Goal: Task Accomplishment & Management: Use online tool/utility

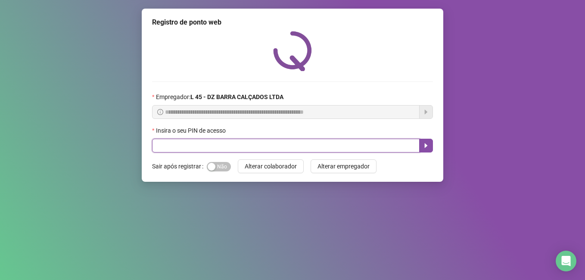
click at [226, 150] on input "text" at bounding box center [286, 146] width 268 height 14
type input "*****"
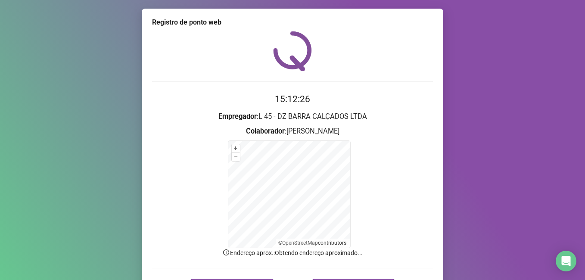
scroll to position [43, 0]
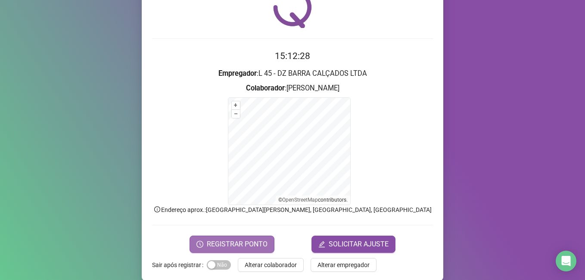
click at [241, 245] on span "REGISTRAR PONTO" at bounding box center [237, 244] width 61 height 10
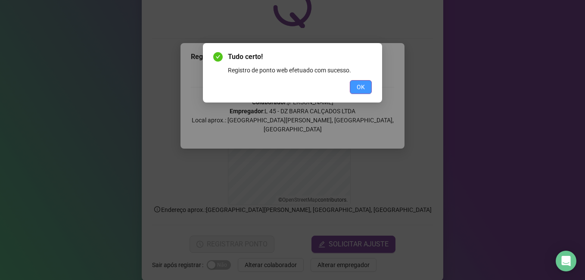
click at [359, 85] on span "OK" at bounding box center [361, 86] width 8 height 9
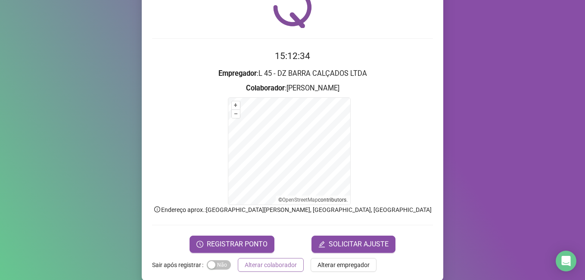
click at [265, 265] on span "Alterar colaborador" at bounding box center [271, 264] width 52 height 9
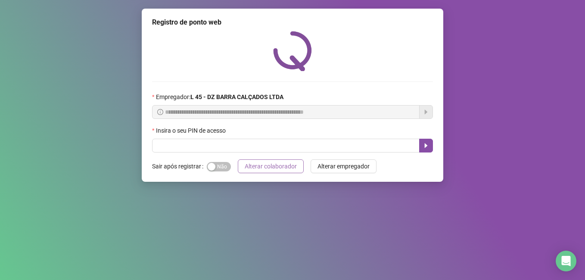
scroll to position [0, 0]
click at [265, 169] on span "Alterar colaborador" at bounding box center [271, 166] width 52 height 9
click at [173, 146] on input "text" at bounding box center [286, 146] width 268 height 14
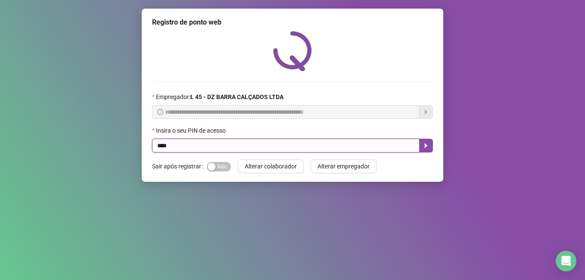
type input "*****"
click at [430, 145] on button "button" at bounding box center [426, 146] width 14 height 14
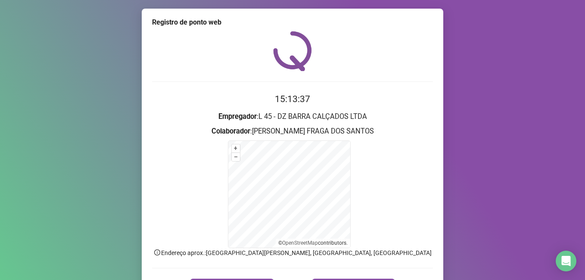
click at [381, 184] on form "+ – ⇧ › © OpenStreetMap contributors." at bounding box center [292, 194] width 281 height 108
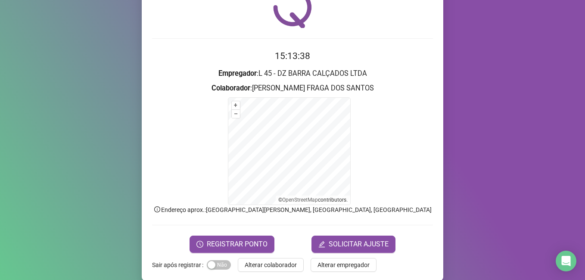
scroll to position [54, 0]
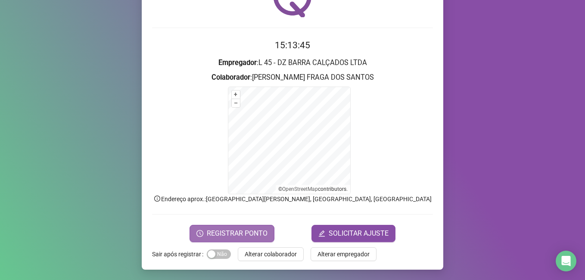
click at [226, 237] on span "REGISTRAR PONTO" at bounding box center [237, 233] width 61 height 10
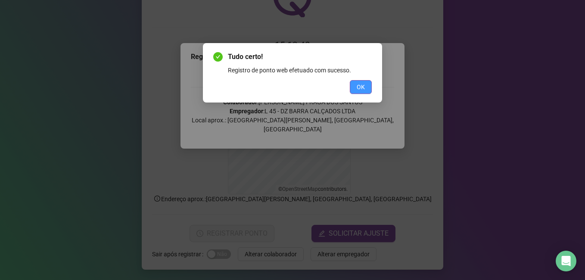
click at [364, 89] on span "OK" at bounding box center [361, 86] width 8 height 9
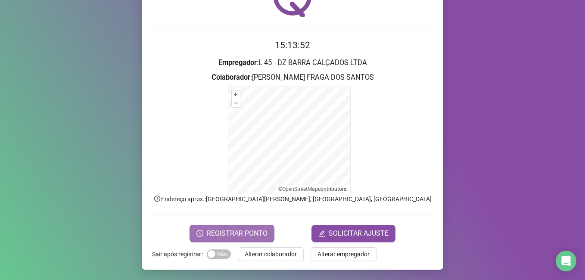
click at [250, 233] on span "REGISTRAR PONTO" at bounding box center [237, 233] width 61 height 10
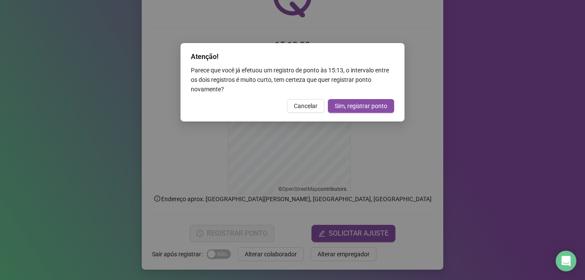
click at [261, 256] on div "Atenção! Parece que você já efetuou um registro de ponto às 15:13 , o intervalo…" at bounding box center [292, 140] width 585 height 280
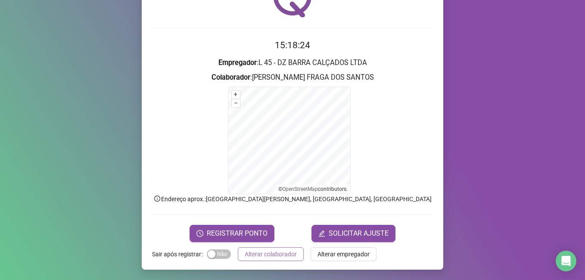
click at [262, 256] on span "Alterar colaborador" at bounding box center [271, 254] width 52 height 9
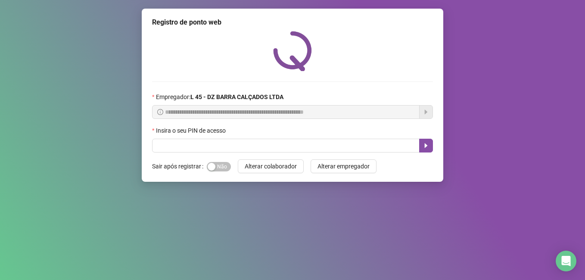
scroll to position [0, 0]
